Goal: Navigation & Orientation: Find specific page/section

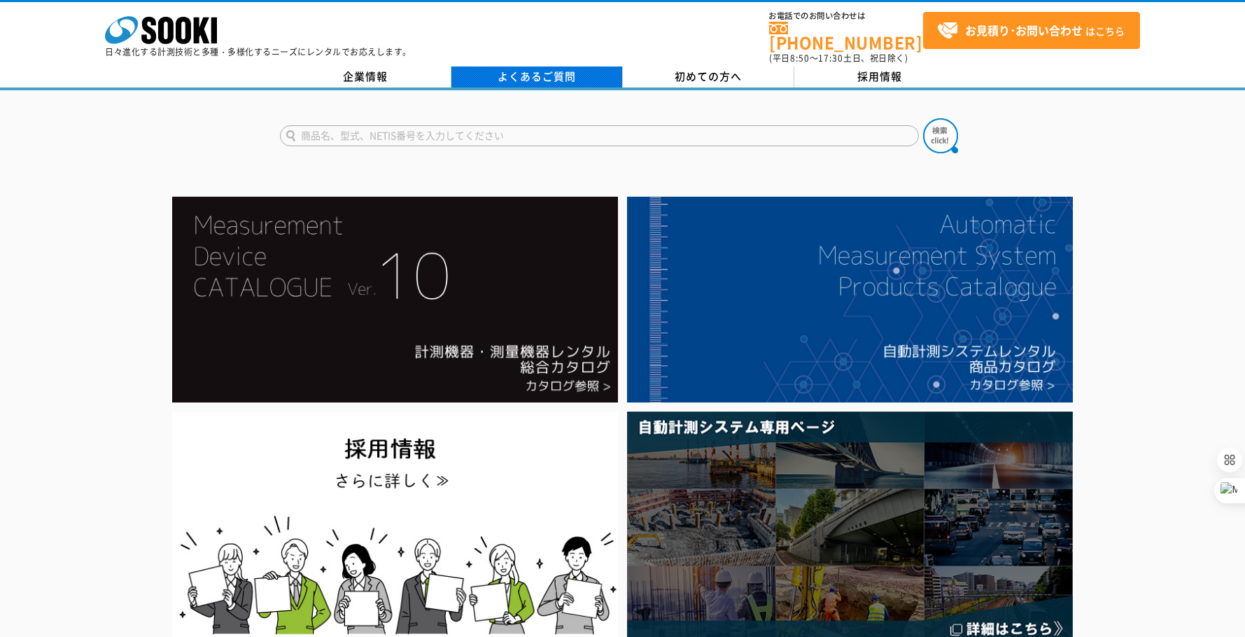
click at [553, 66] on link "よくあるご質問" at bounding box center [536, 76] width 171 height 21
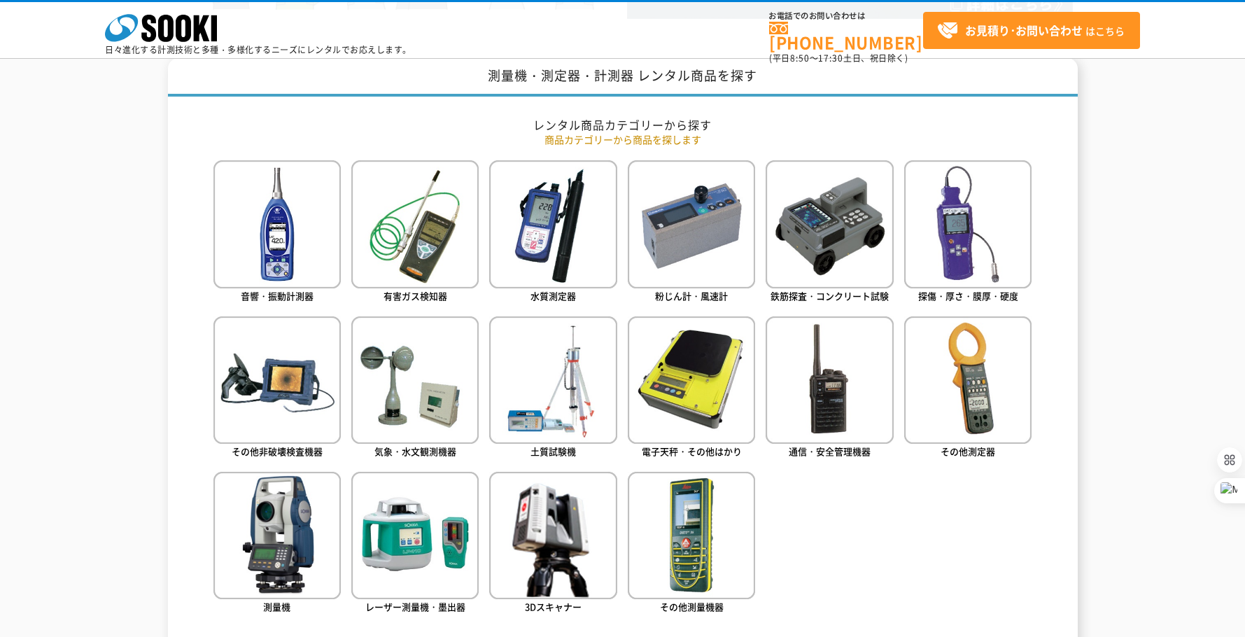
scroll to position [630, 0]
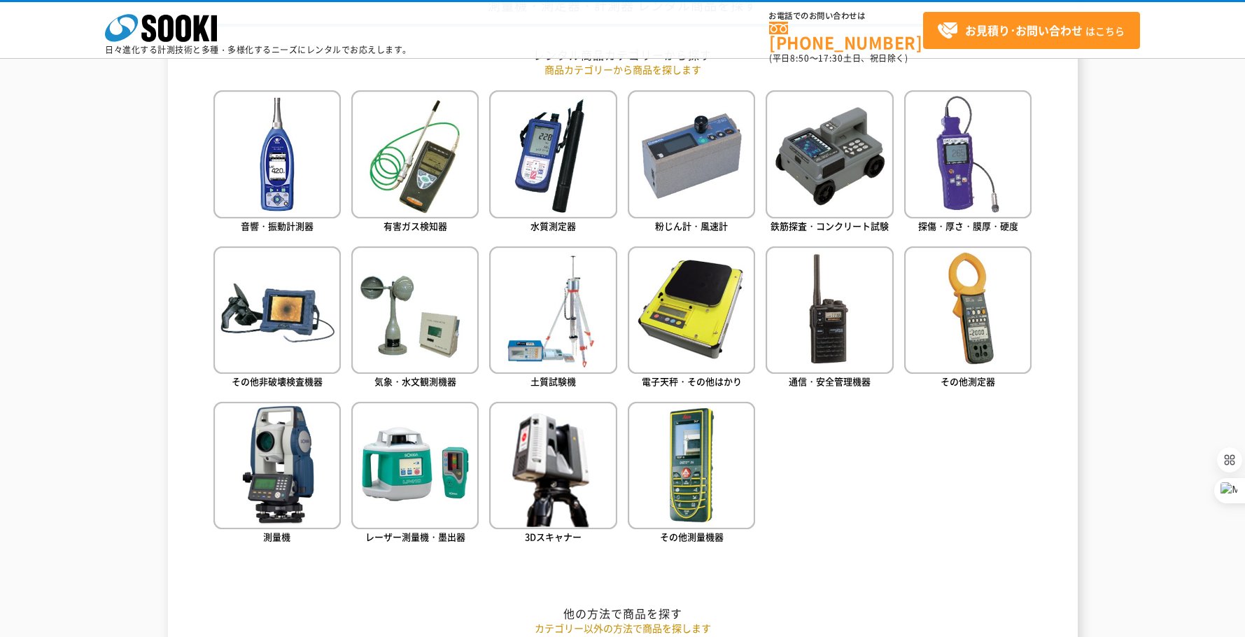
click at [1170, 353] on div "測量機・測定器・計測器 レンタル商品を探す レンタル商品カテゴリーから探す 商品カテゴリーから商品を探します 音響・振動計測器 有害ガス検知器 水質測定器 粉…" at bounding box center [622, 582] width 1245 height 1189
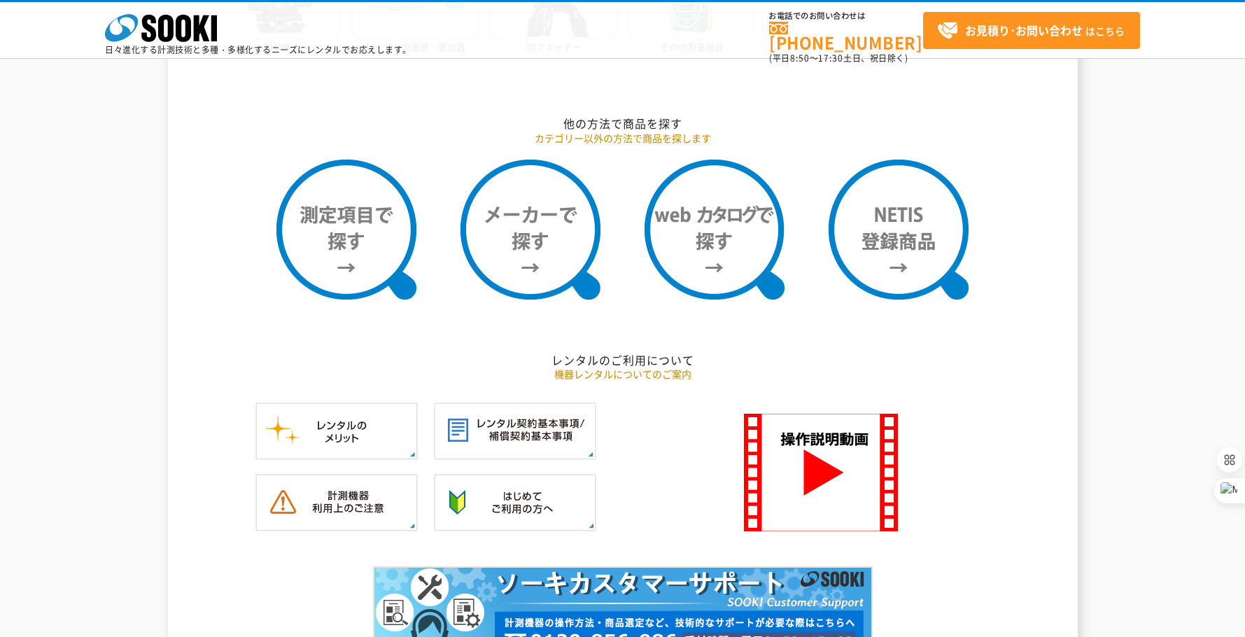
scroll to position [910, 0]
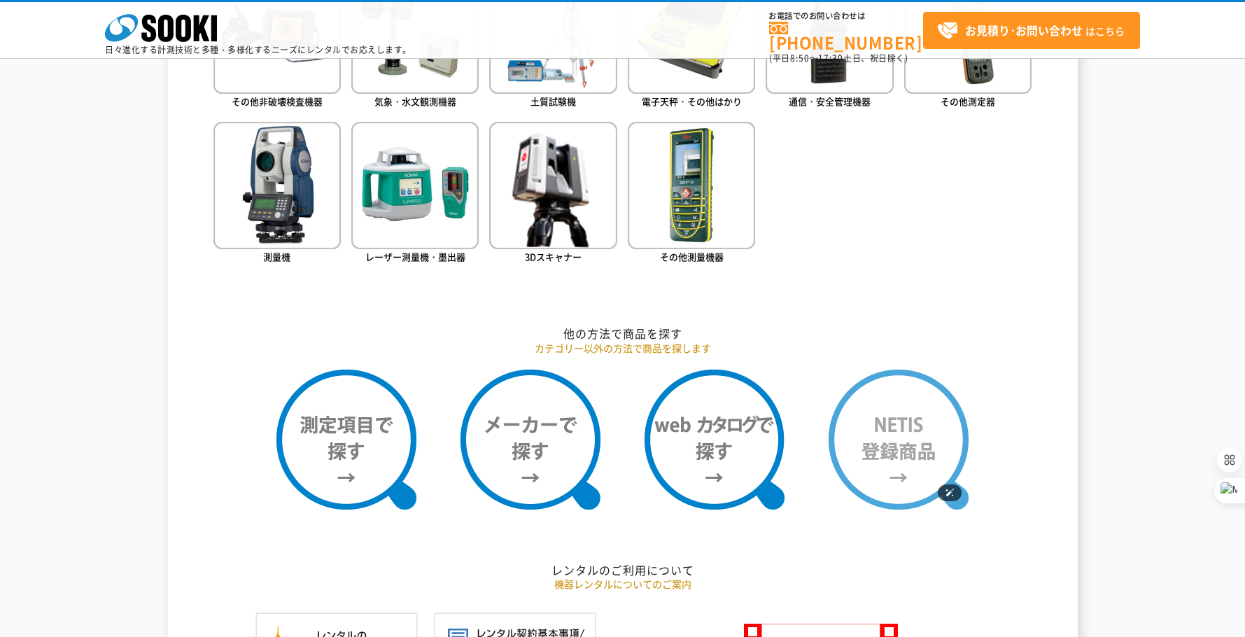
click at [913, 439] on img at bounding box center [898, 439] width 140 height 140
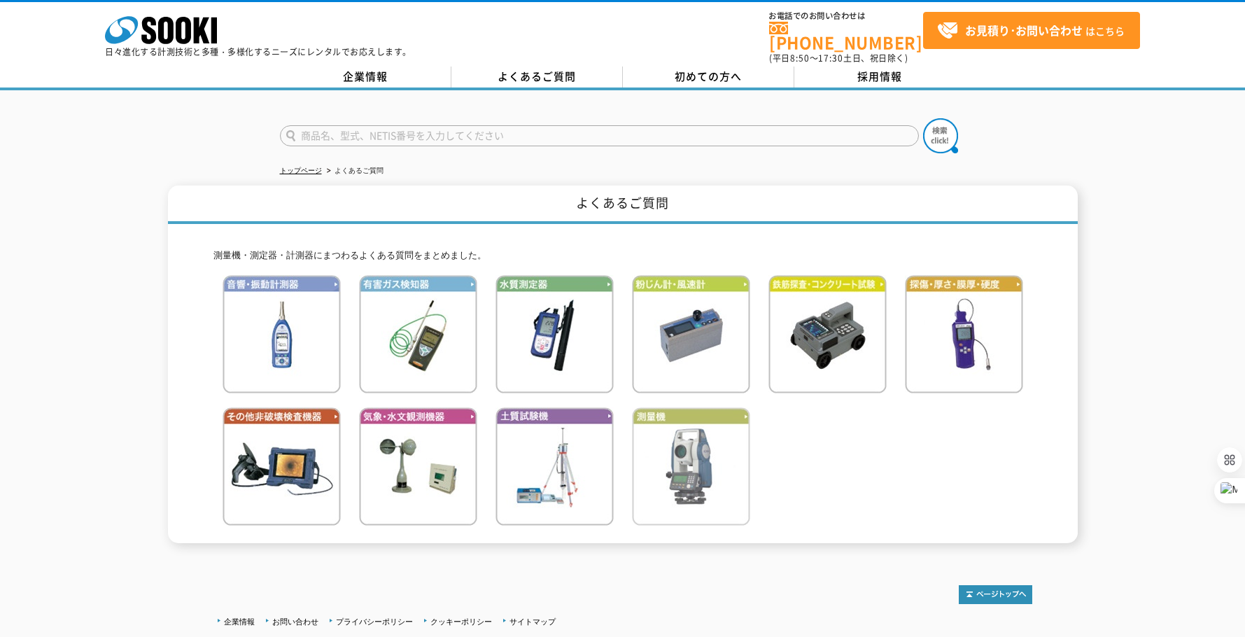
click at [684, 472] on img at bounding box center [691, 466] width 118 height 118
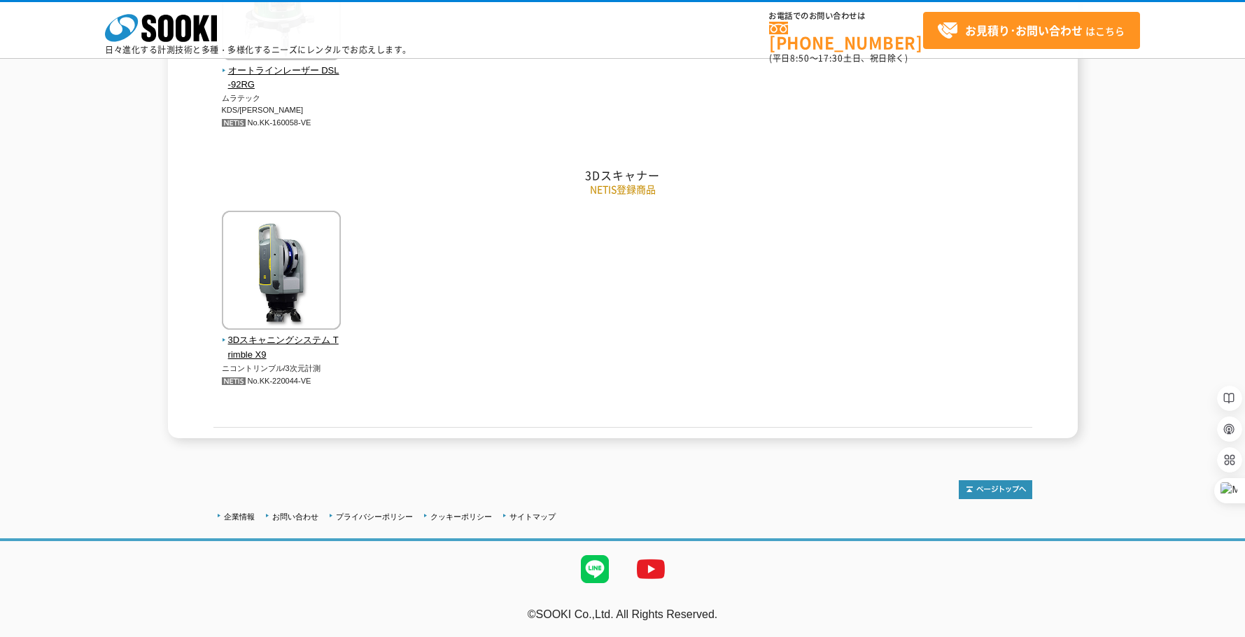
scroll to position [3877, 0]
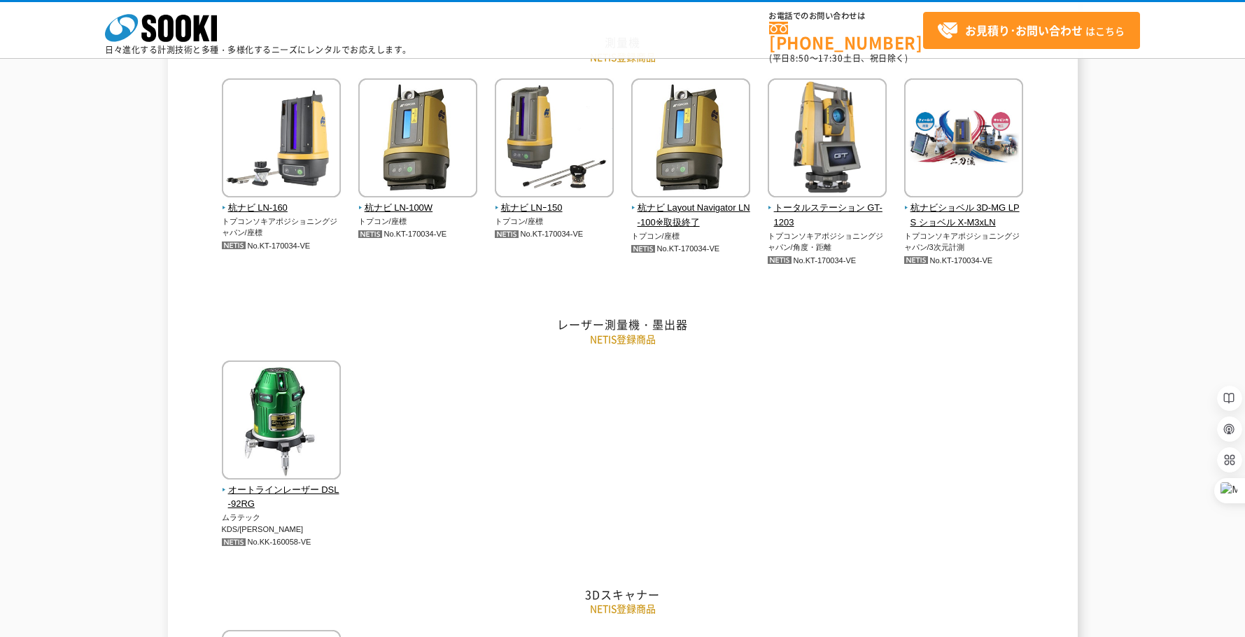
click at [849, 390] on div "オートラインレーザー DSL-92RG ムラテックKDS/[PERSON_NAME] No.KK-160058-VE" at bounding box center [622, 463] width 819 height 206
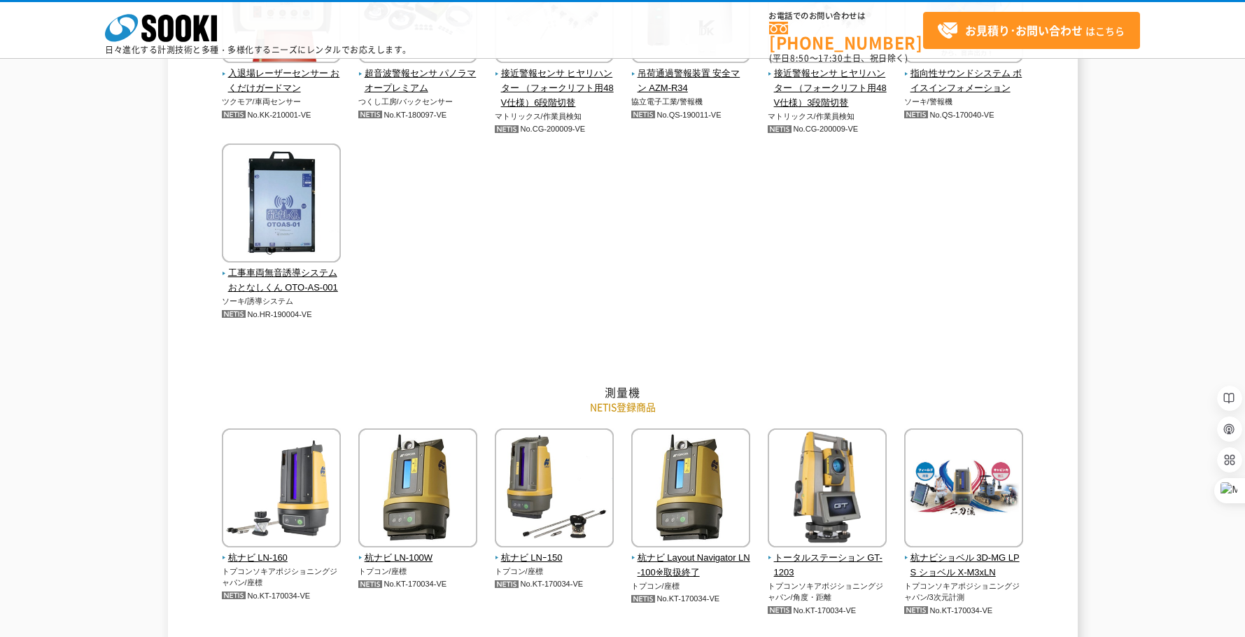
scroll to position [3247, 0]
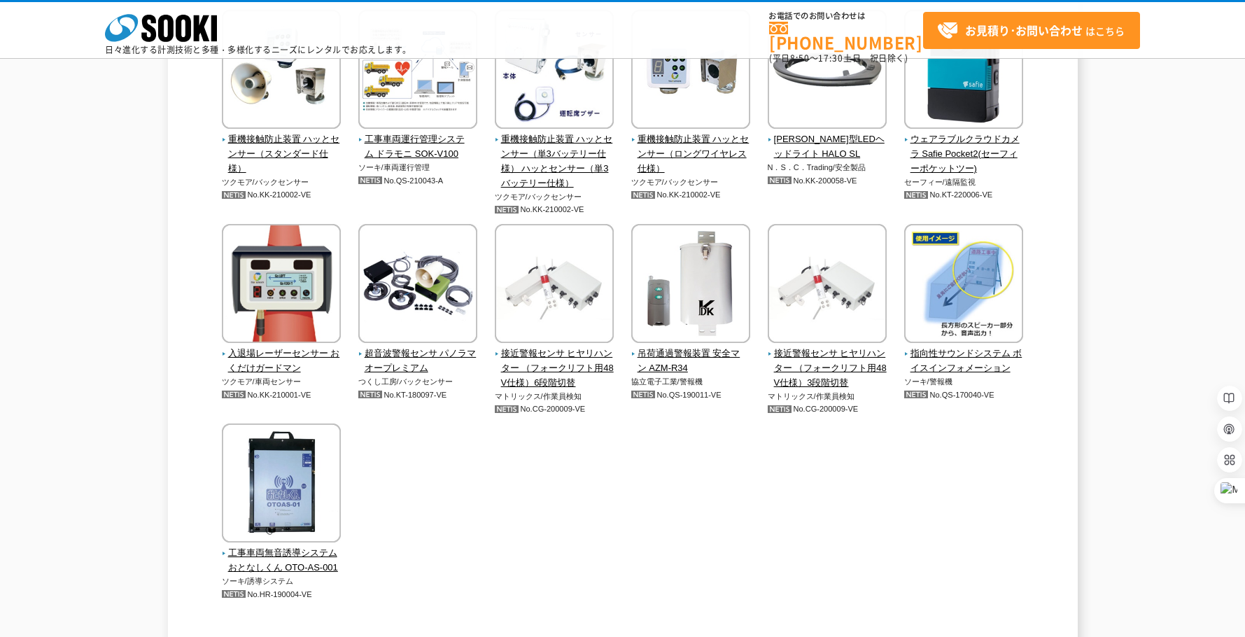
drag, startPoint x: 1150, startPoint y: 427, endPoint x: 1073, endPoint y: 424, distance: 77.7
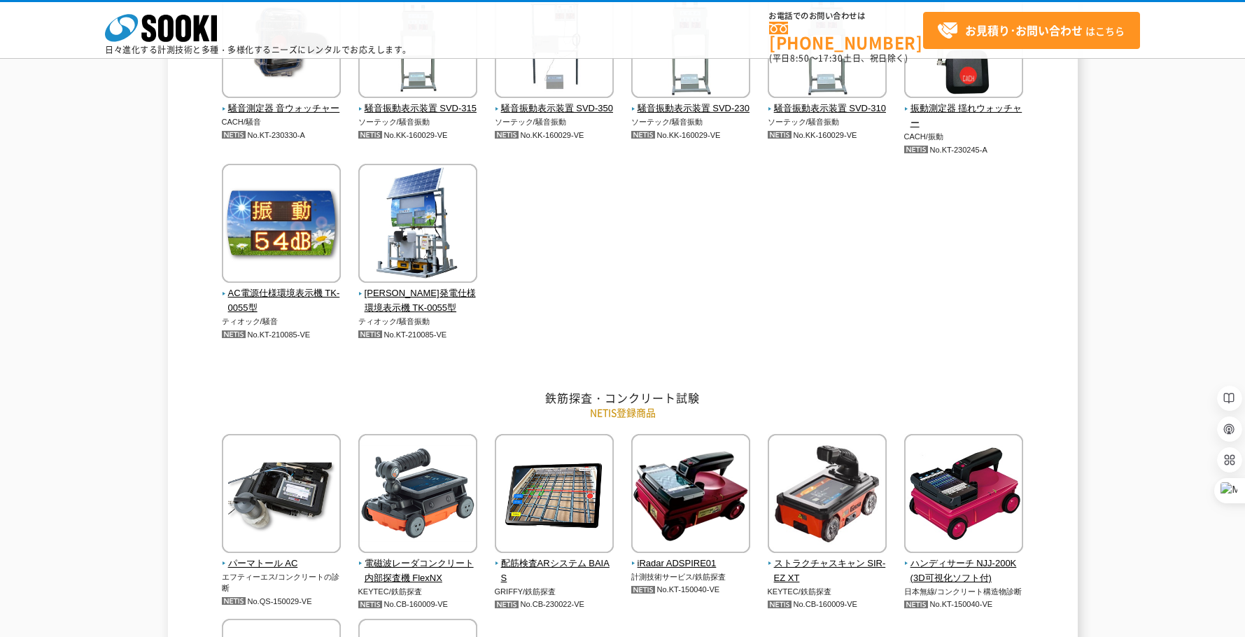
scroll to position [0, 0]
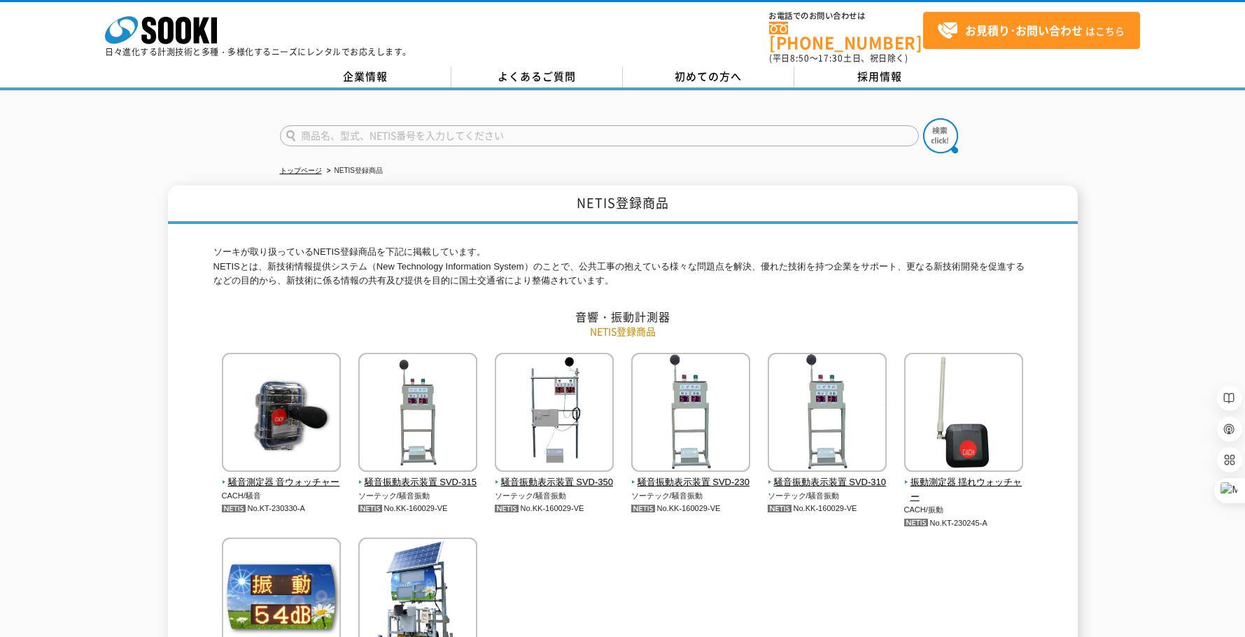
drag, startPoint x: 1144, startPoint y: 306, endPoint x: 1139, endPoint y: 295, distance: 11.6
click at [857, 69] on link "採用情報" at bounding box center [879, 76] width 171 height 21
